Goal: Task Accomplishment & Management: Use online tool/utility

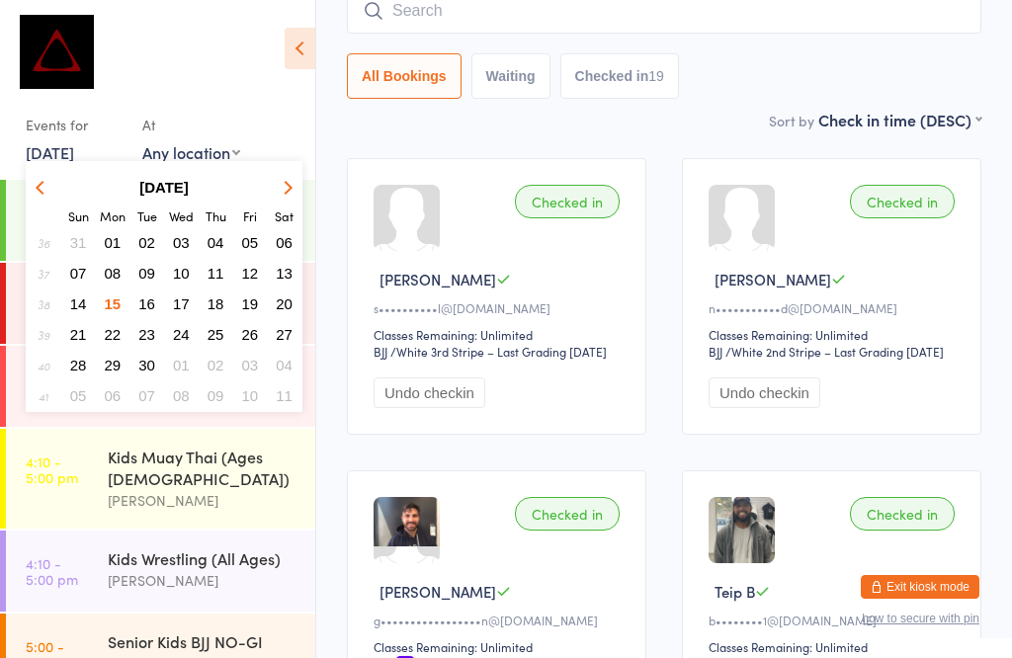
scroll to position [456, 0]
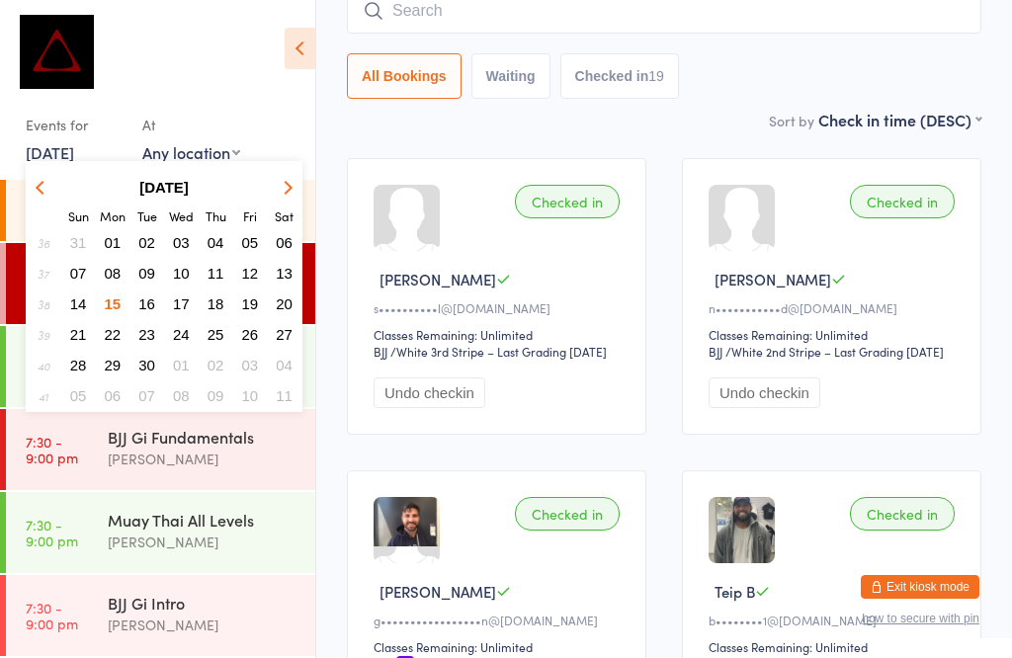
click at [151, 293] on button "16" at bounding box center [146, 303] width 31 height 27
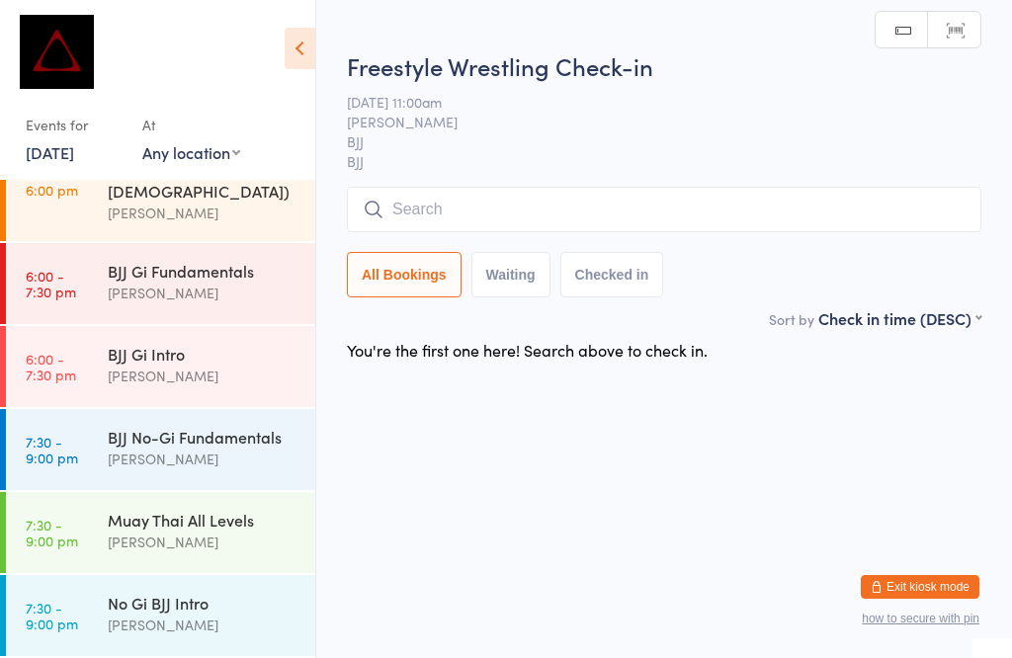
scroll to position [186, 0]
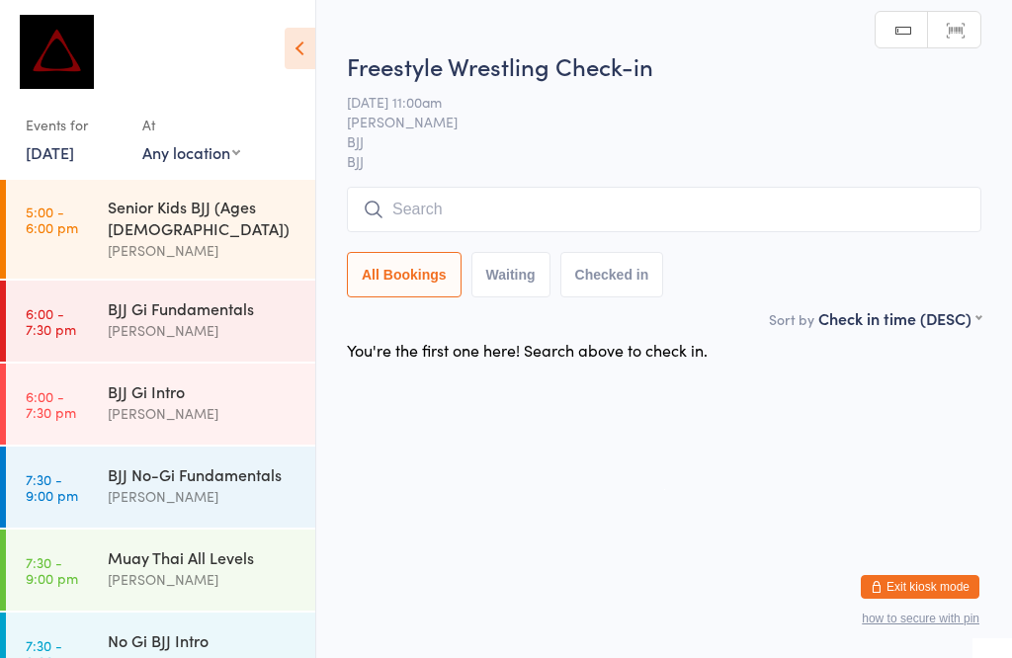
click at [208, 143] on select "Any location MUAY THAI BJJ KIDS BJJ KIDS MUAY THAI" at bounding box center [191, 152] width 98 height 22
select select "1"
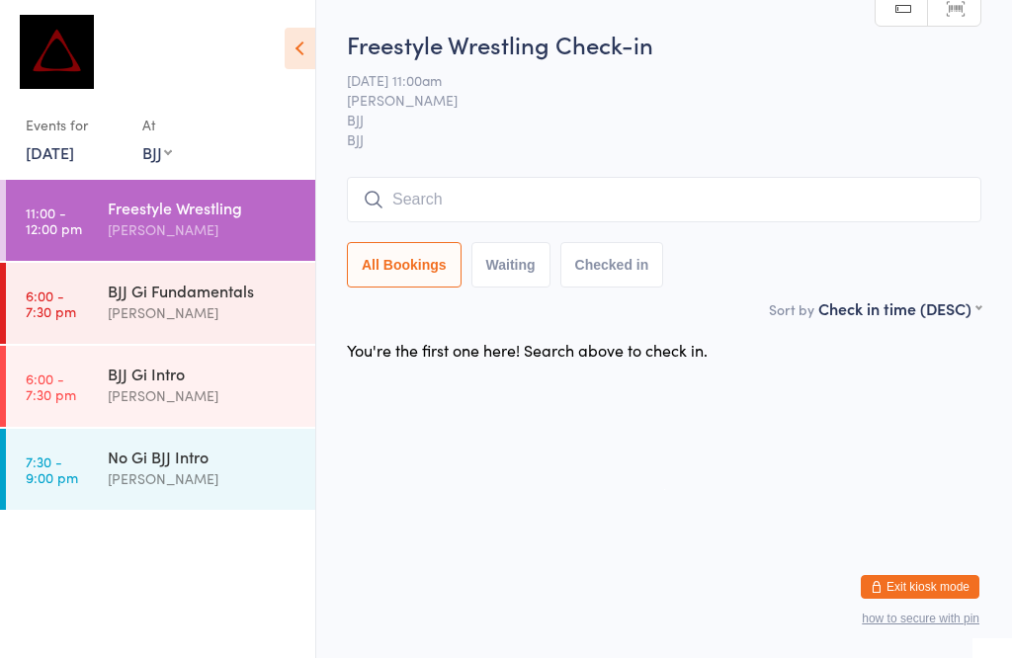
click at [425, 202] on input "search" at bounding box center [664, 199] width 634 height 45
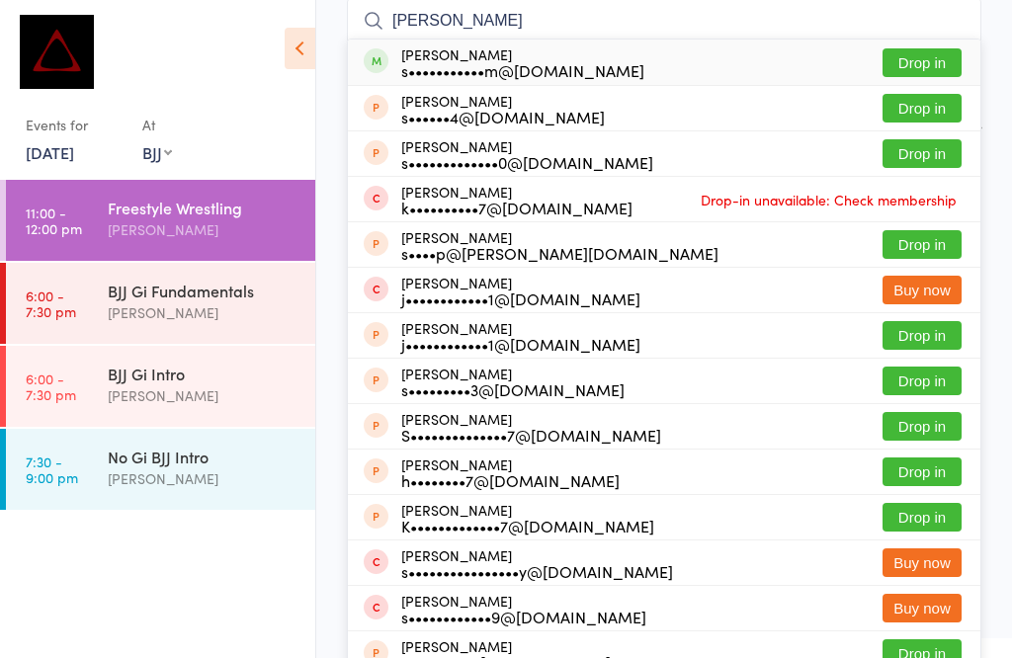
type input "[PERSON_NAME]"
click at [548, 76] on div "s•••••••••••m@[DOMAIN_NAME]" at bounding box center [522, 70] width 243 height 16
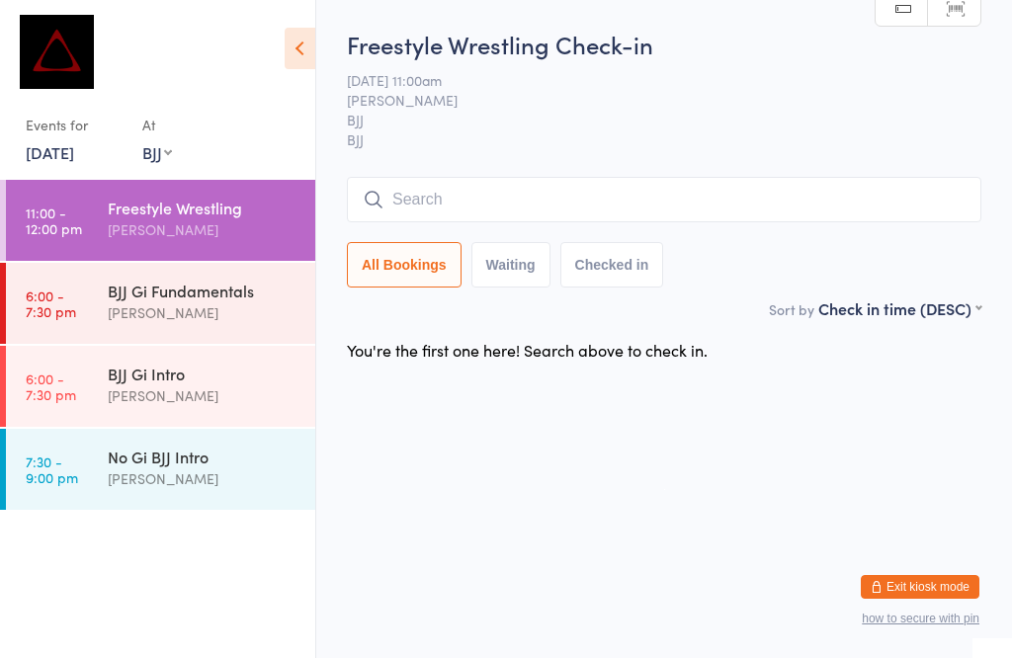
scroll to position [1, 0]
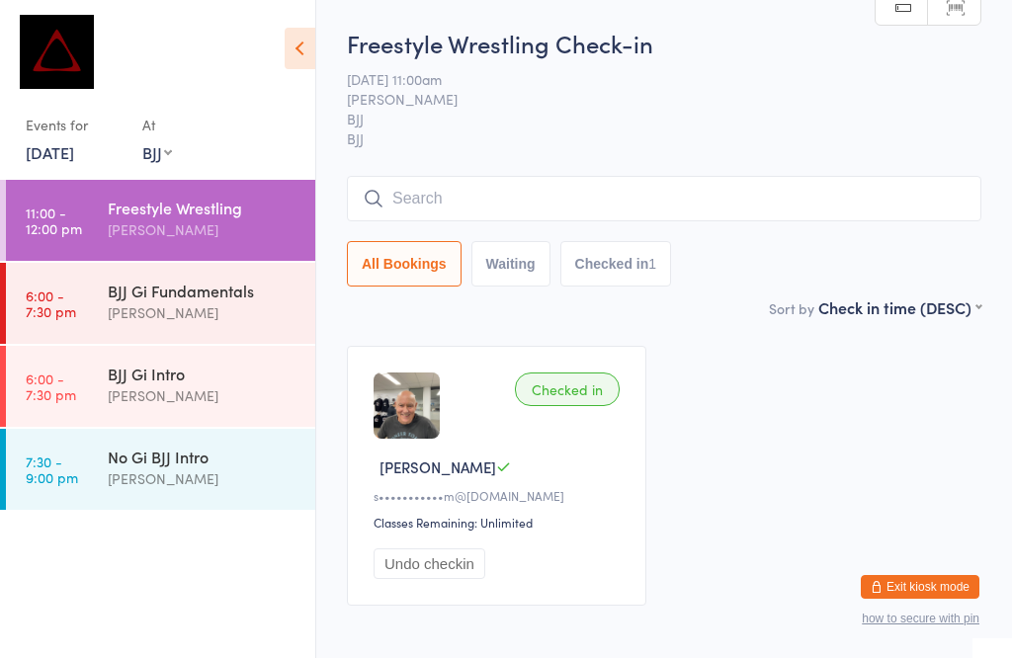
click at [881, 187] on input "search" at bounding box center [664, 198] width 634 height 45
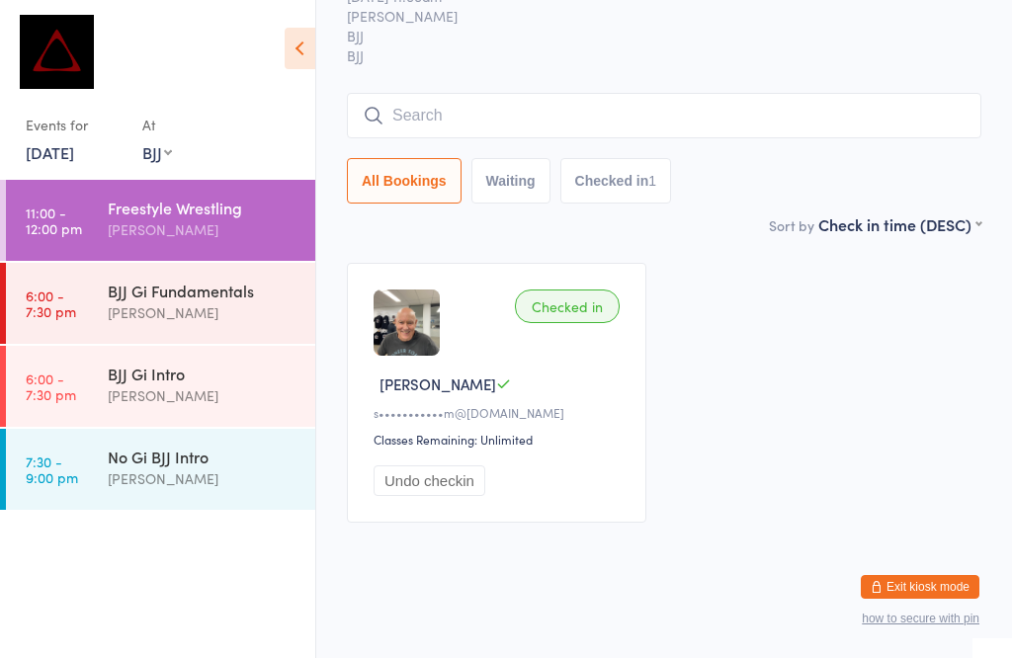
scroll to position [179, 0]
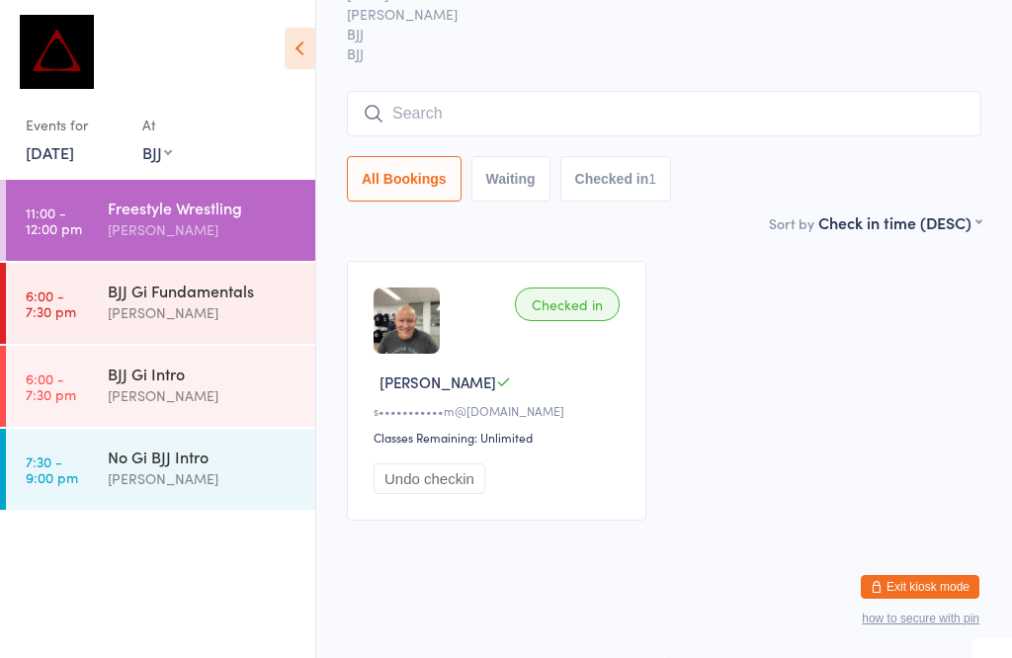
type input "P"
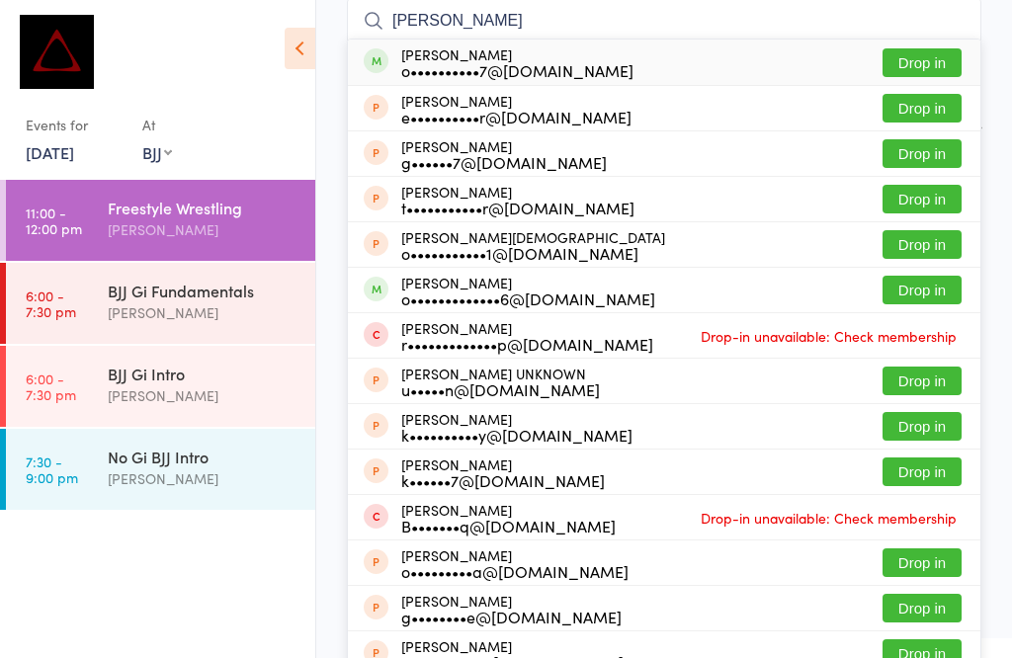
type input "[PERSON_NAME]"
click at [934, 48] on button "Drop in" at bounding box center [921, 62] width 79 height 29
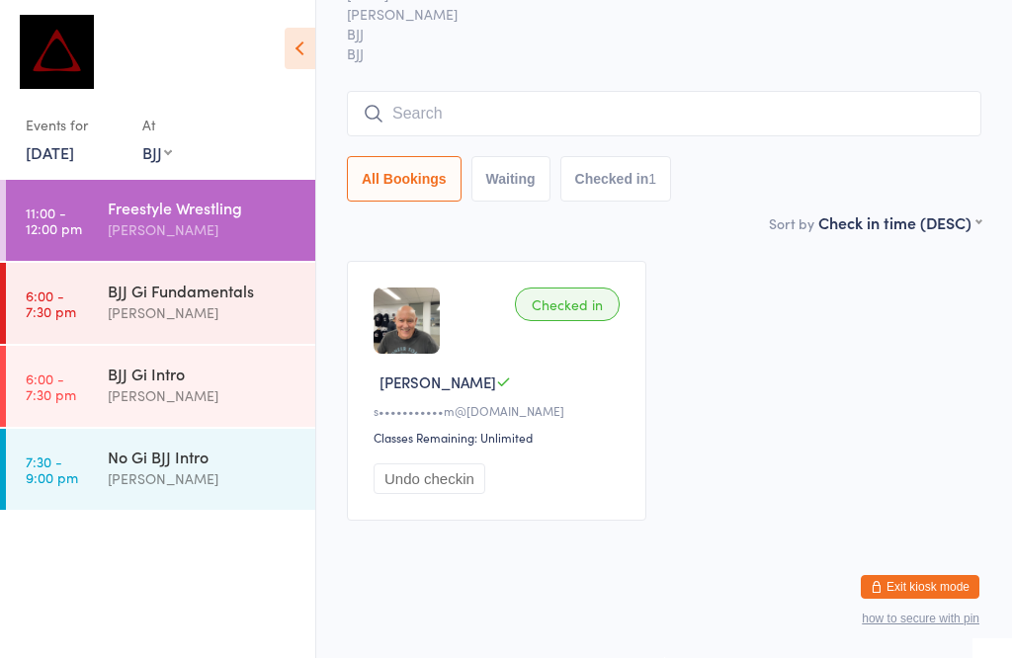
scroll to position [107, 0]
